Goal: Use online tool/utility: Utilize a website feature to perform a specific function

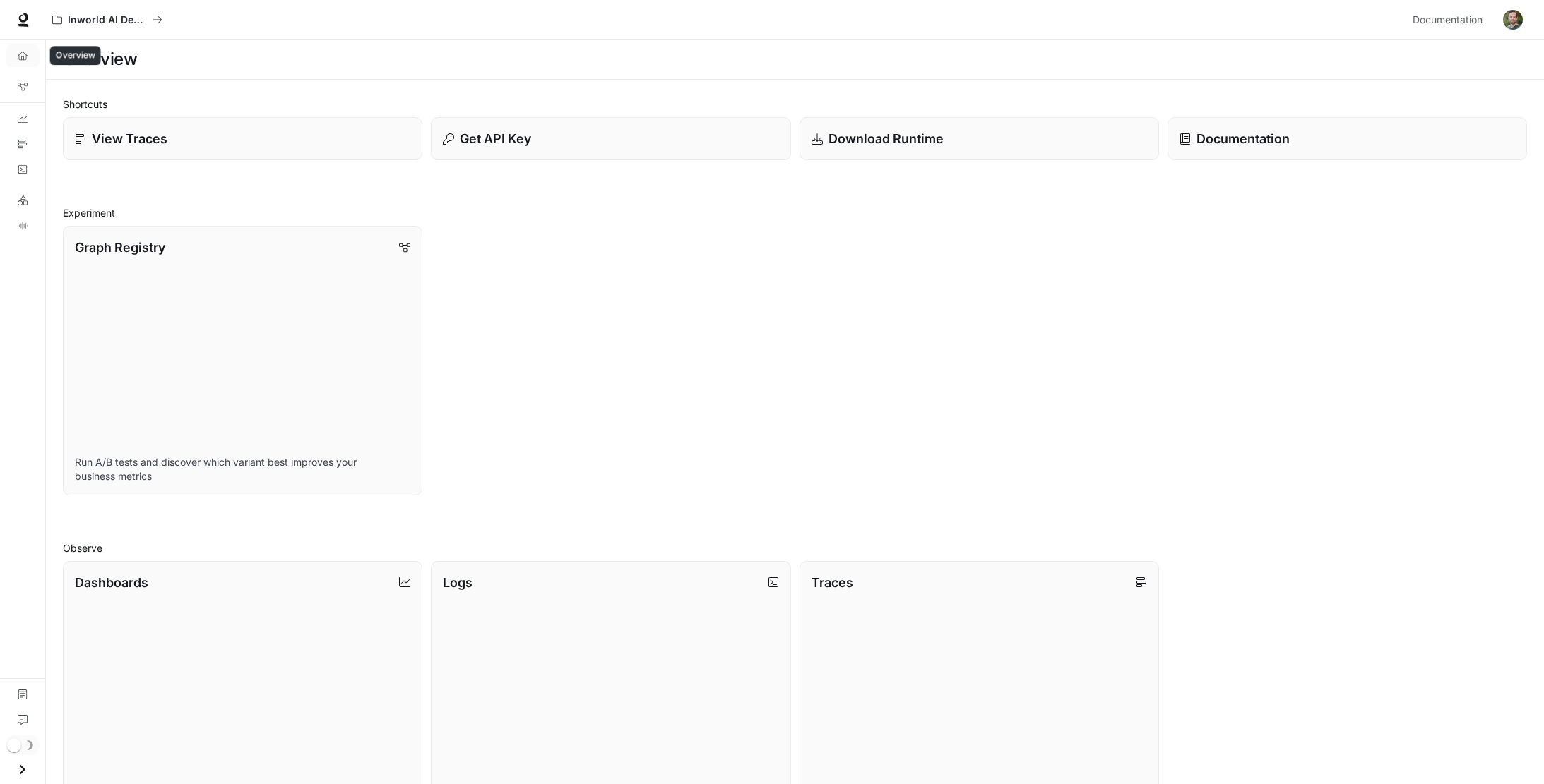
click at [27, 55] on icon "Overview" at bounding box center [22, 56] width 10 height 9
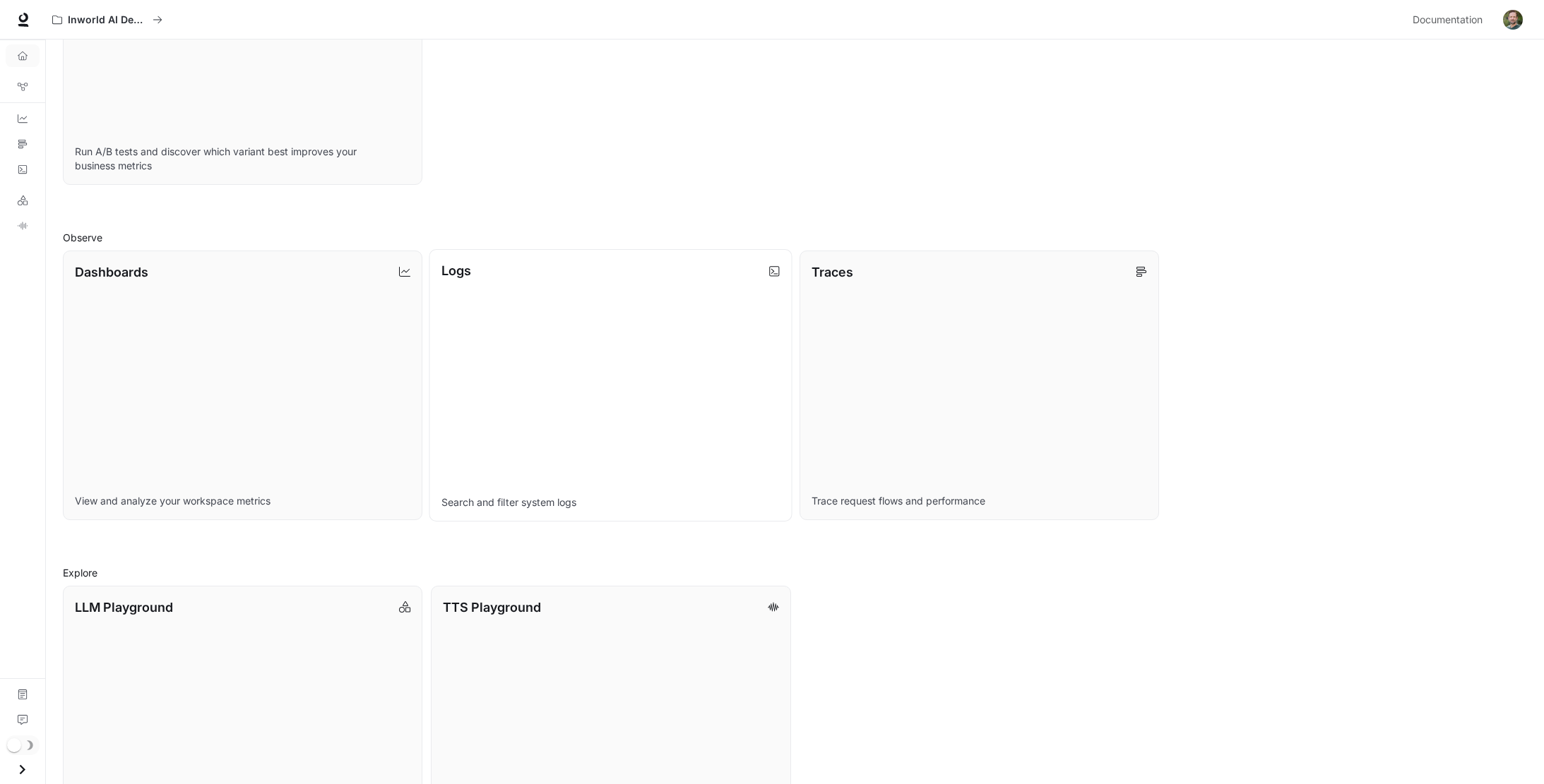
scroll to position [282, 0]
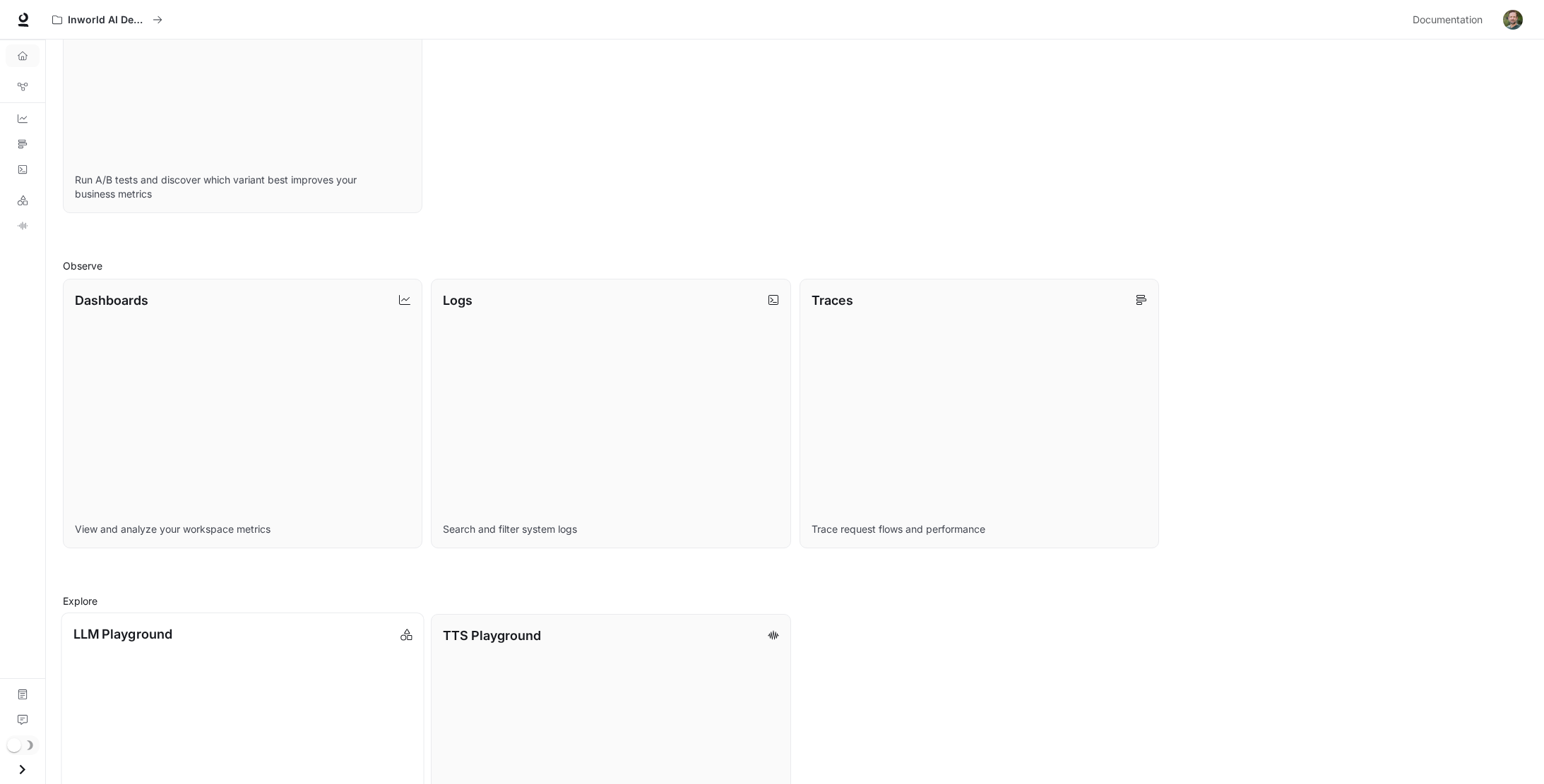
click at [133, 633] on p "LLM Playground" at bounding box center [123, 634] width 99 height 19
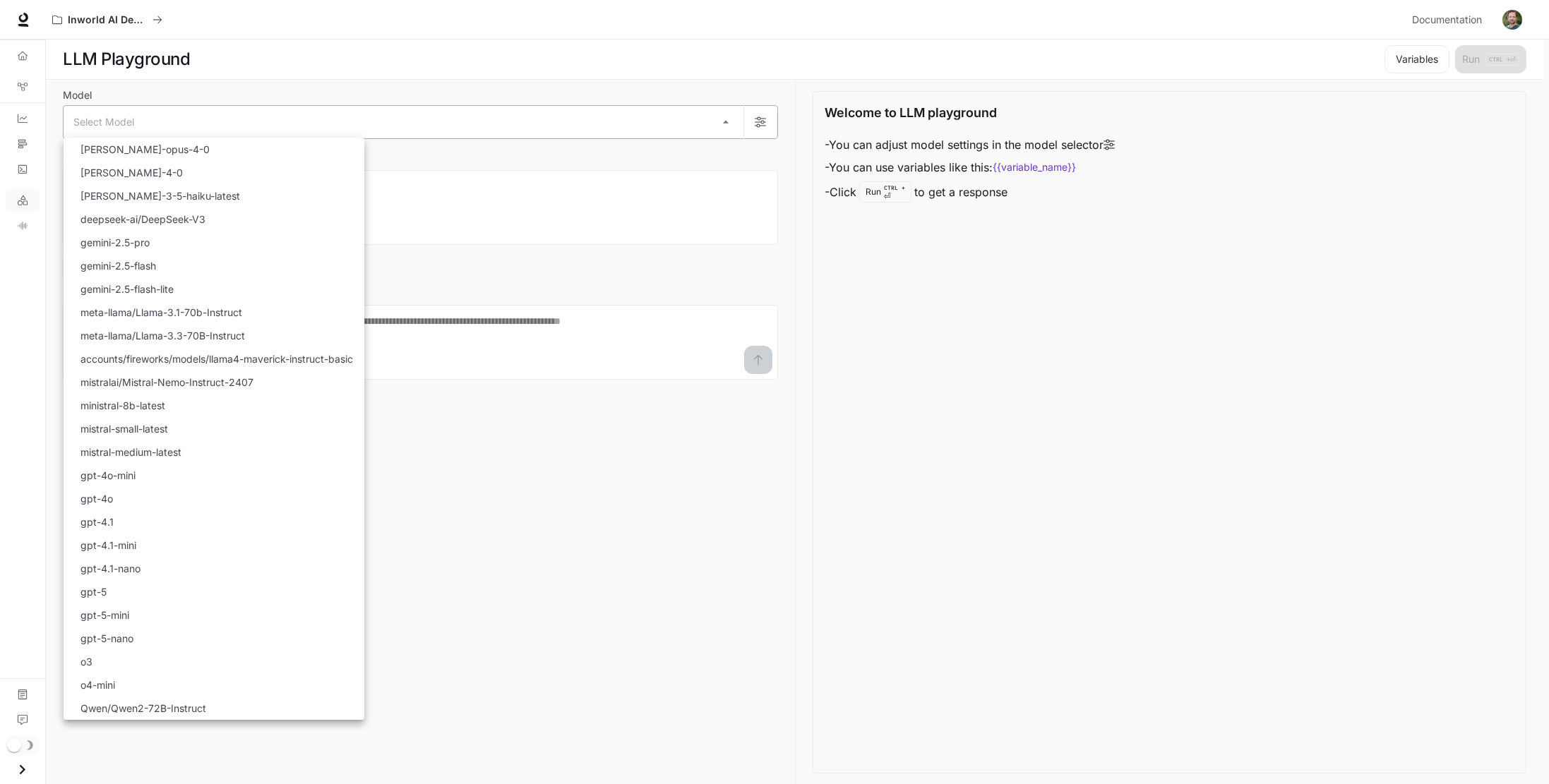
click at [113, 120] on body "Skip to main content Inworld AI Demos Documentation Documentation Portal Overvi…" at bounding box center [774, 392] width 1549 height 785
click at [403, 52] on div at bounding box center [774, 392] width 1549 height 784
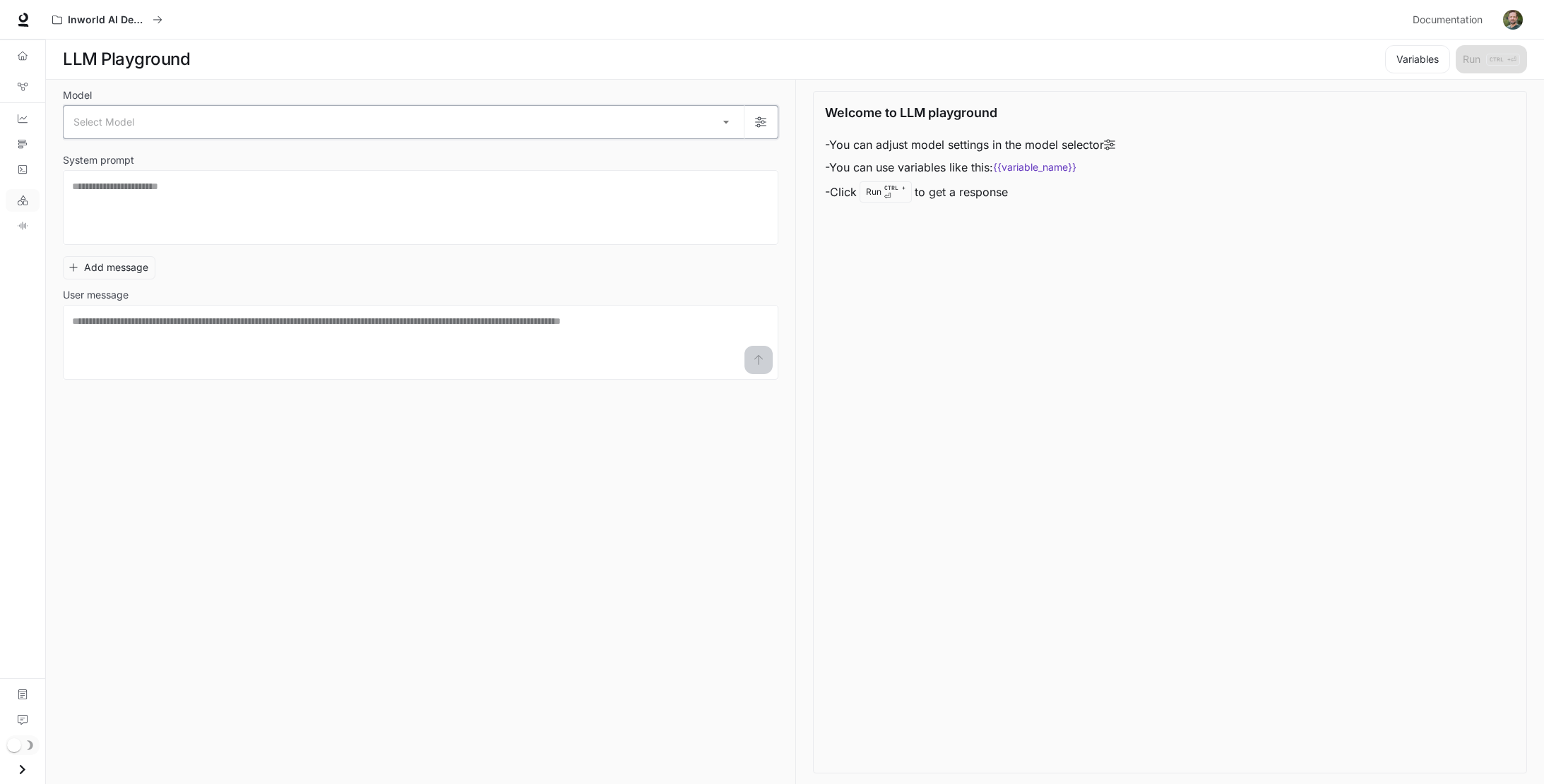
click at [754, 120] on button "button" at bounding box center [760, 122] width 34 height 33
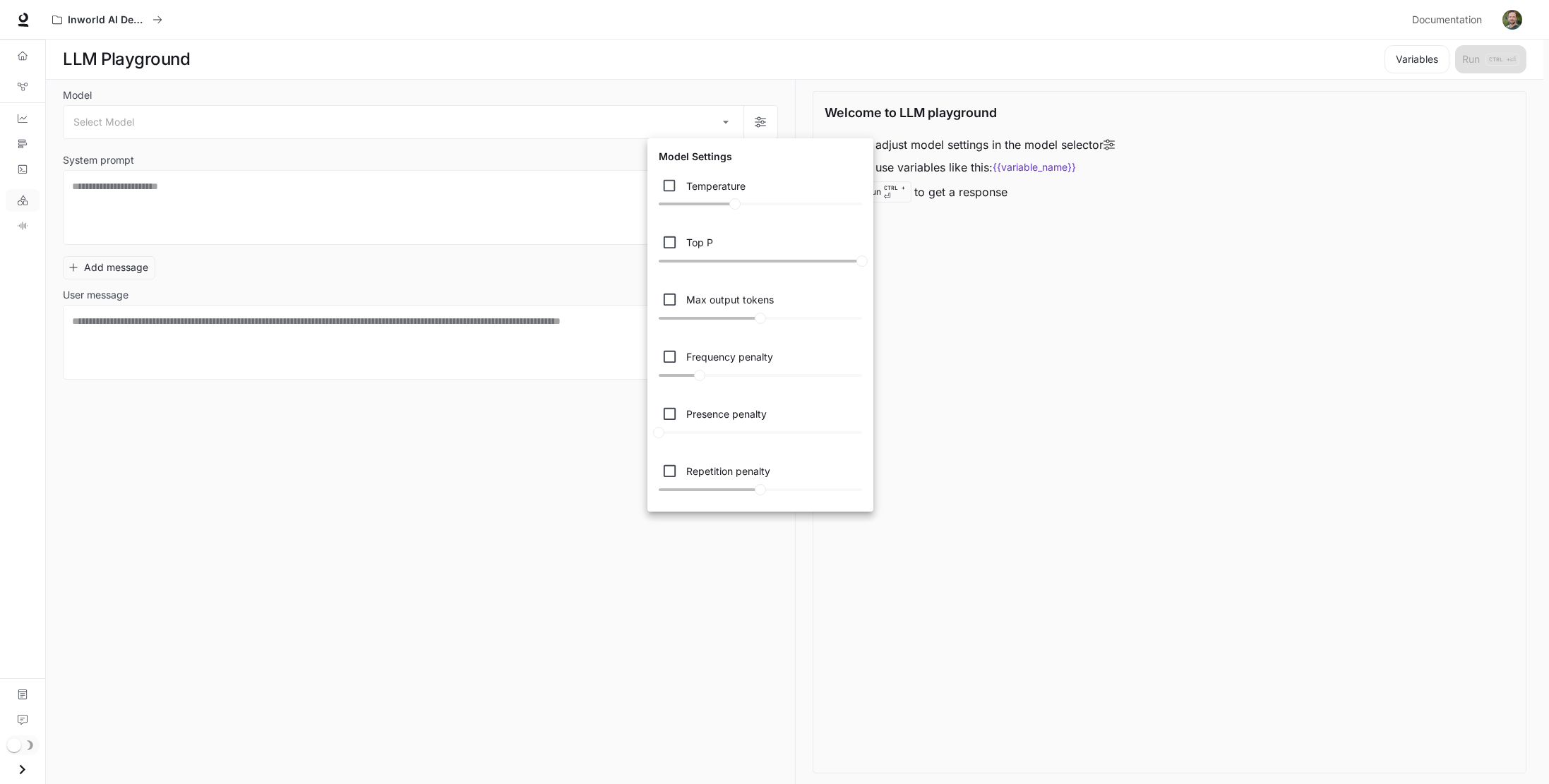
click at [601, 60] on div at bounding box center [774, 392] width 1549 height 784
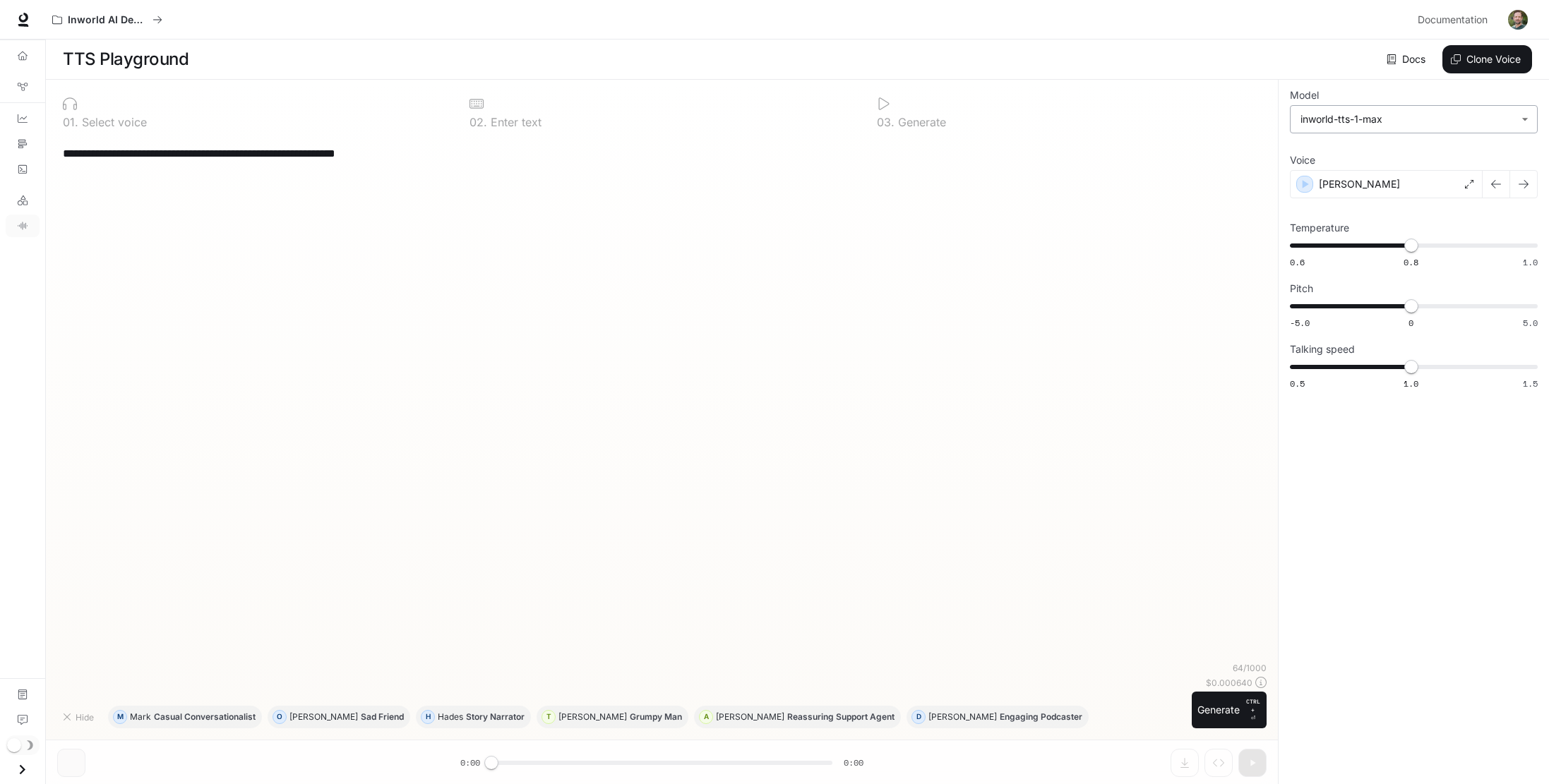
click at [1518, 115] on body "**********" at bounding box center [774, 392] width 1549 height 785
click at [1458, 113] on div at bounding box center [774, 392] width 1549 height 784
click at [124, 124] on p "Select voice" at bounding box center [112, 122] width 69 height 11
click at [27, 16] on icon at bounding box center [23, 18] width 10 height 10
click at [1366, 120] on body "**********" at bounding box center [771, 392] width 1543 height 785
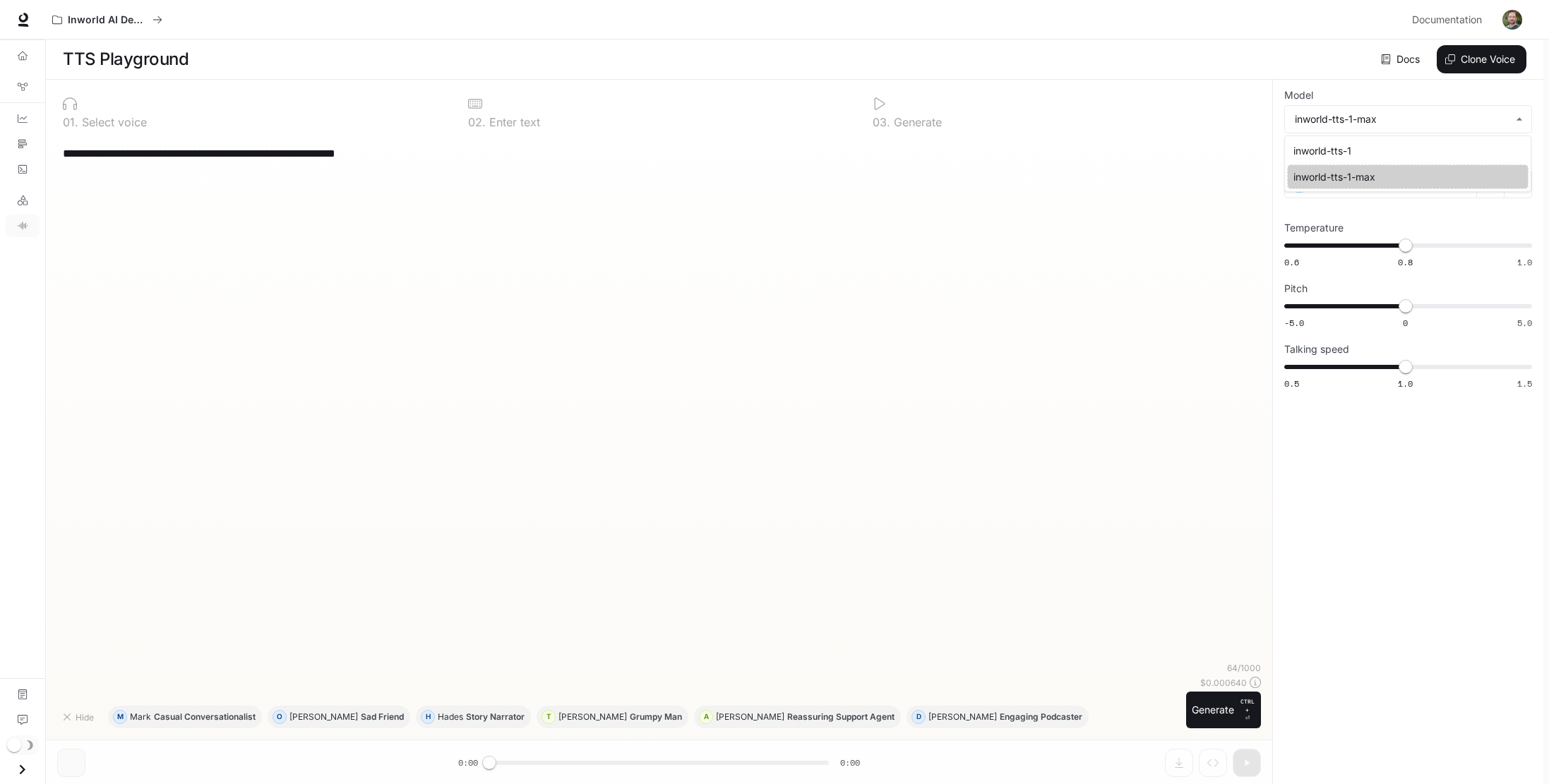
click at [1361, 148] on div "inworld-tts-1" at bounding box center [1405, 151] width 223 height 15
type input "**********"
click at [1433, 177] on div "[PERSON_NAME]" at bounding box center [1381, 183] width 193 height 28
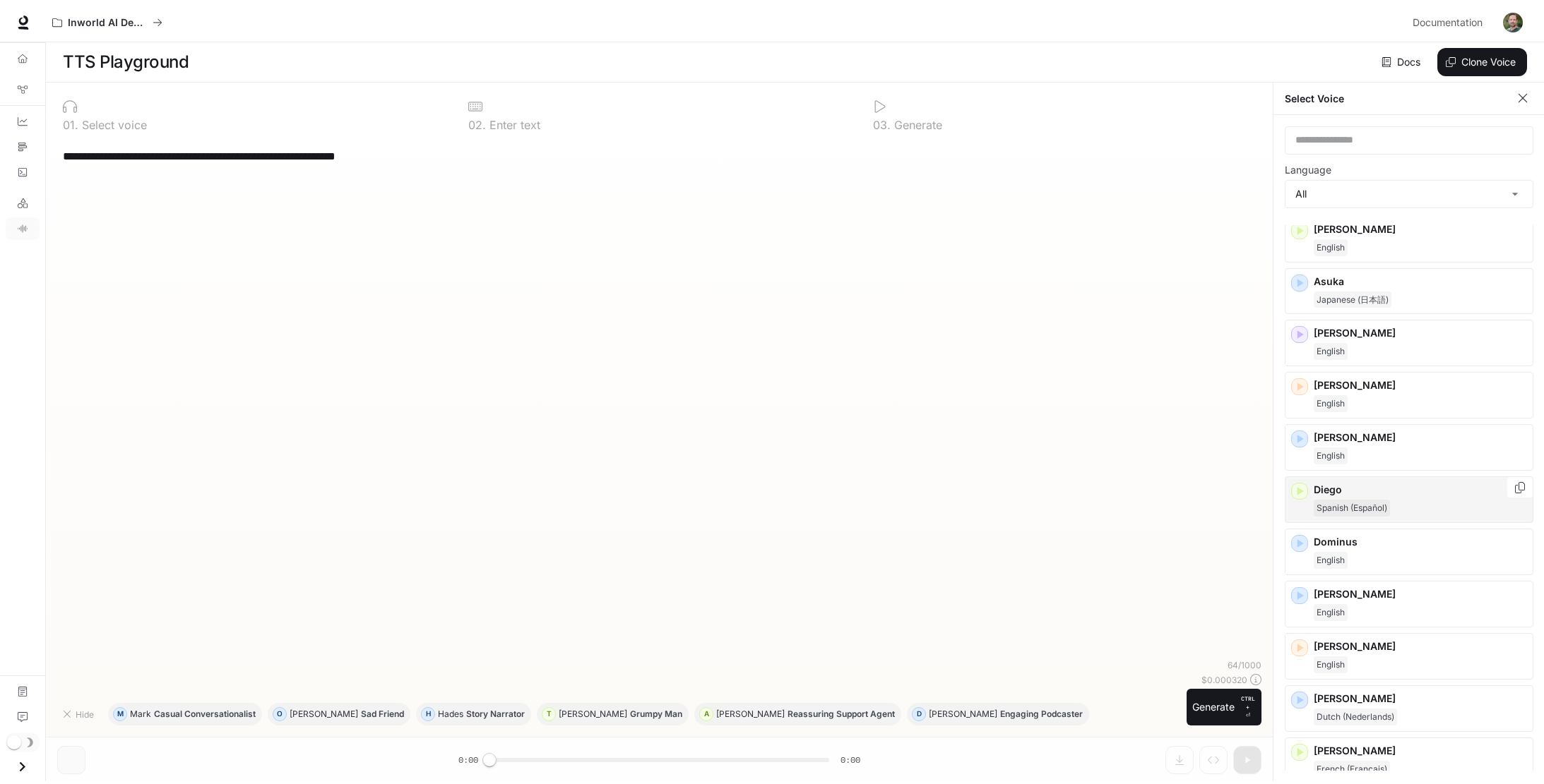
scroll to position [141, 0]
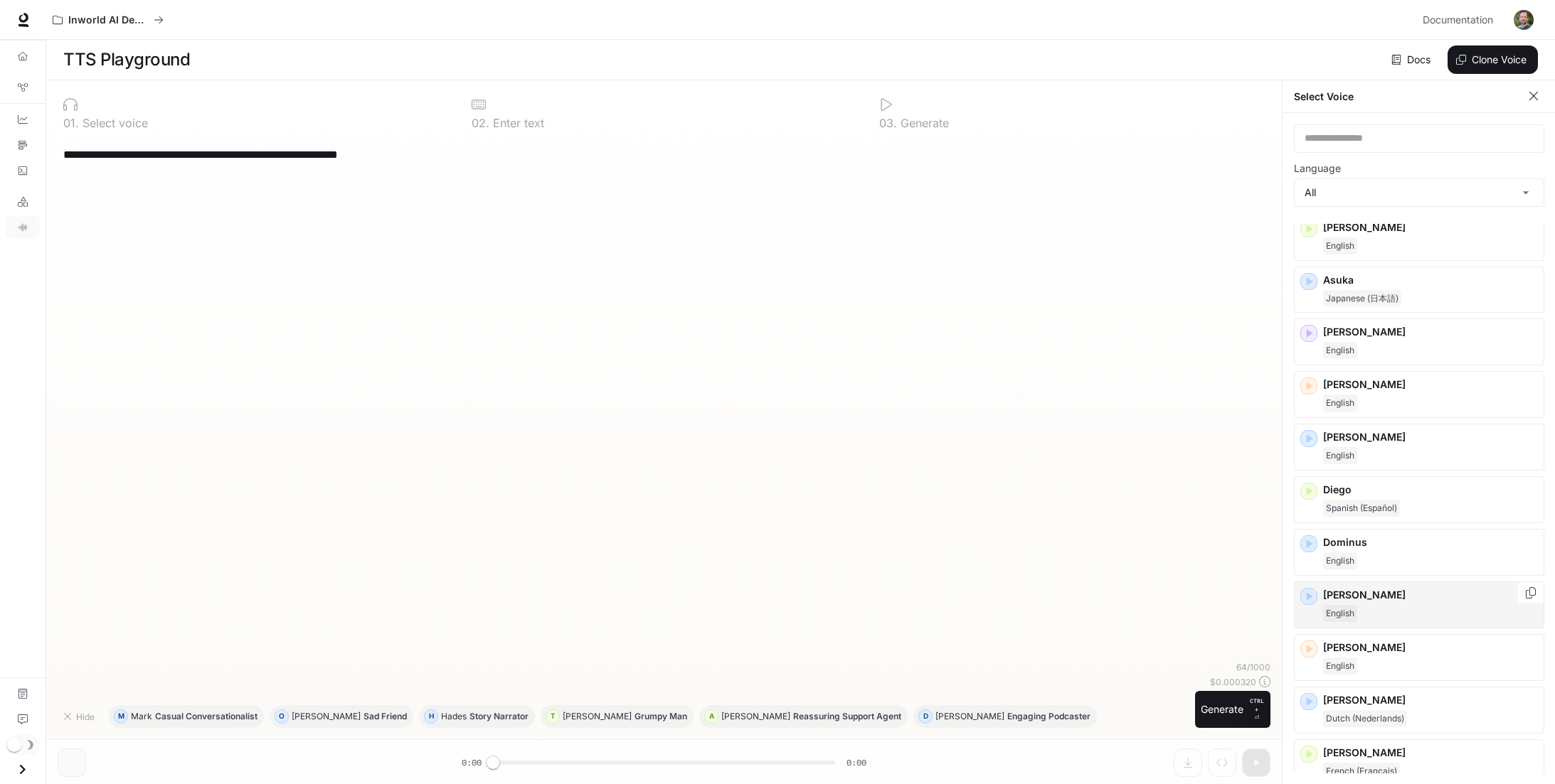
click at [1357, 590] on p "[PERSON_NAME]" at bounding box center [1430, 595] width 215 height 14
